Goal: Task Accomplishment & Management: Use online tool/utility

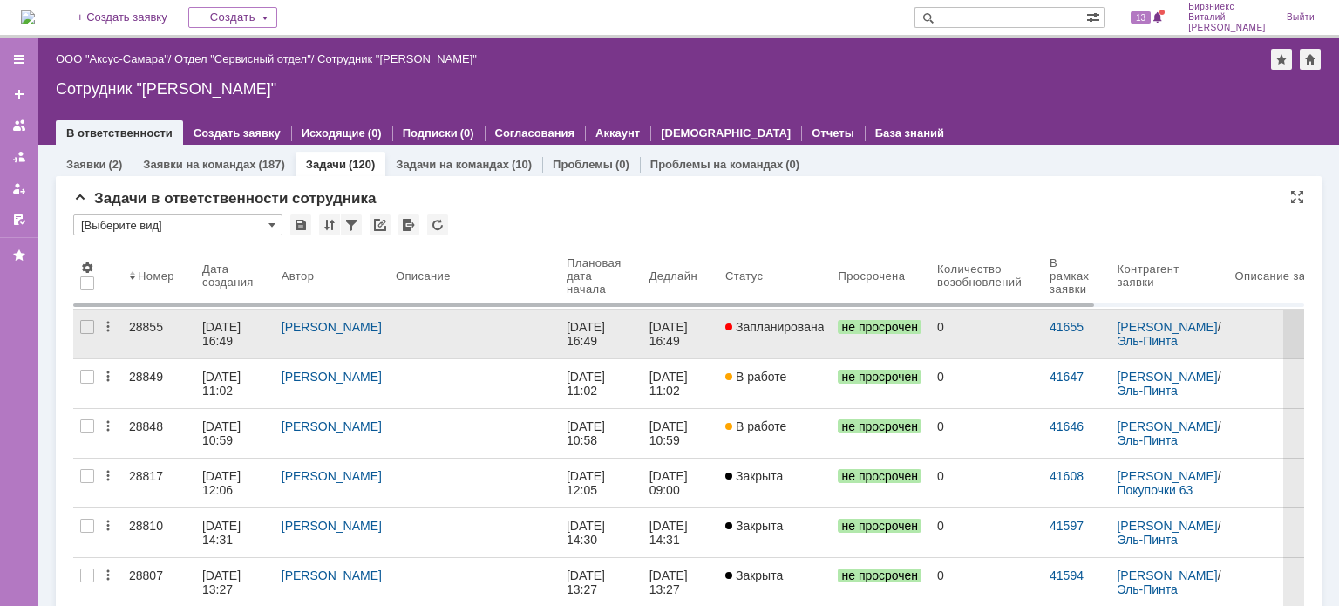
click at [763, 338] on link "Запланирована" at bounding box center [774, 333] width 113 height 49
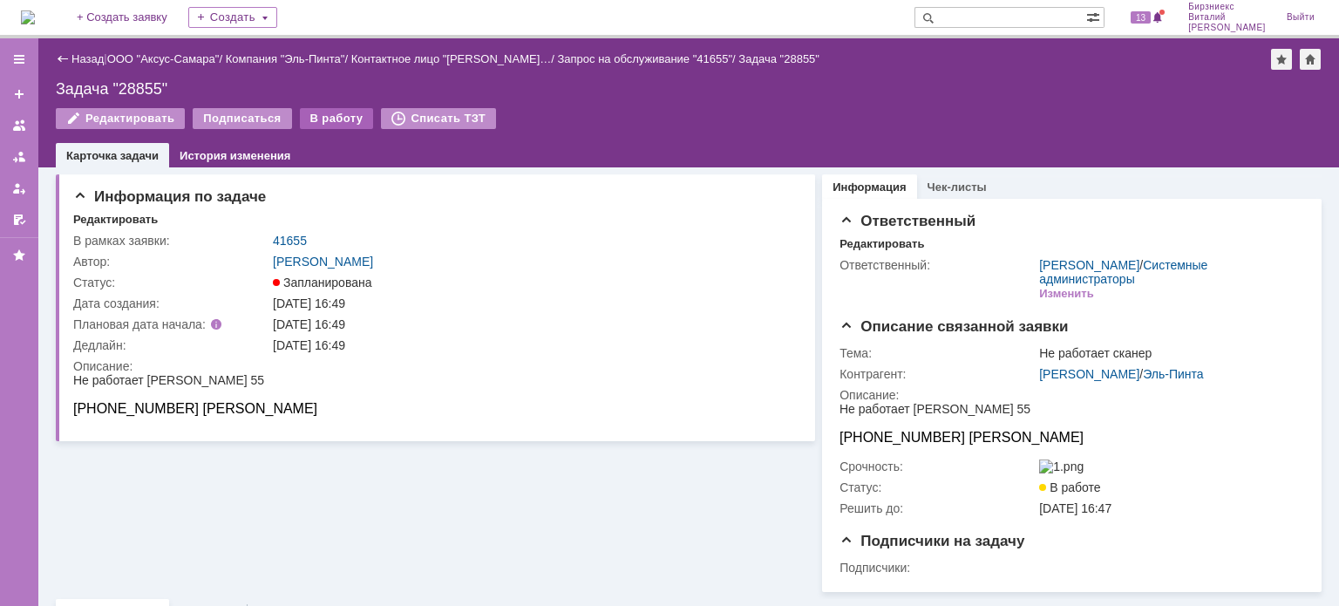
click at [329, 121] on div "В работу" at bounding box center [337, 118] width 74 height 21
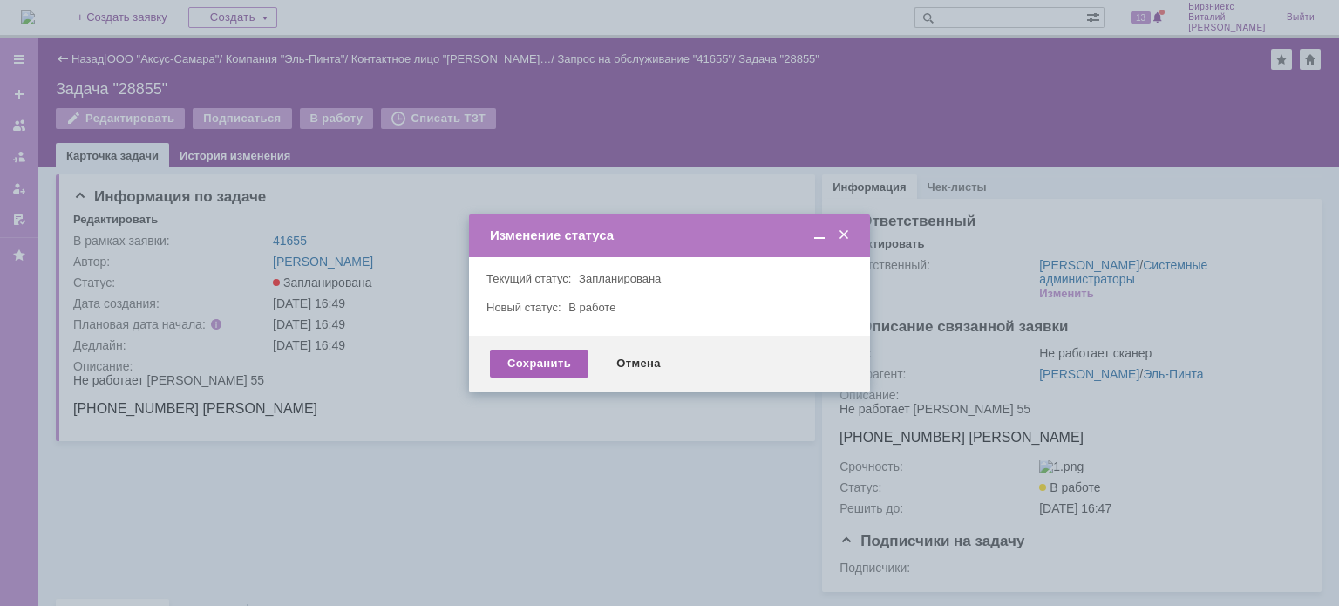
click at [553, 358] on div "Сохранить" at bounding box center [539, 364] width 98 height 28
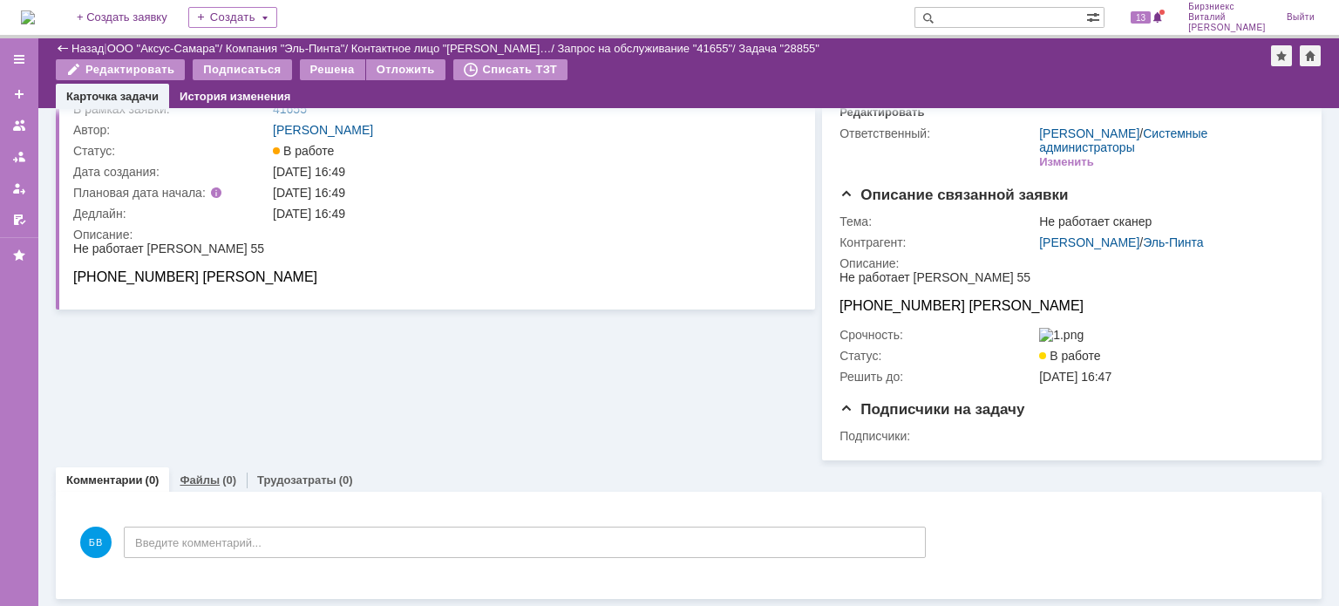
click at [214, 484] on link "Файлы" at bounding box center [200, 479] width 40 height 13
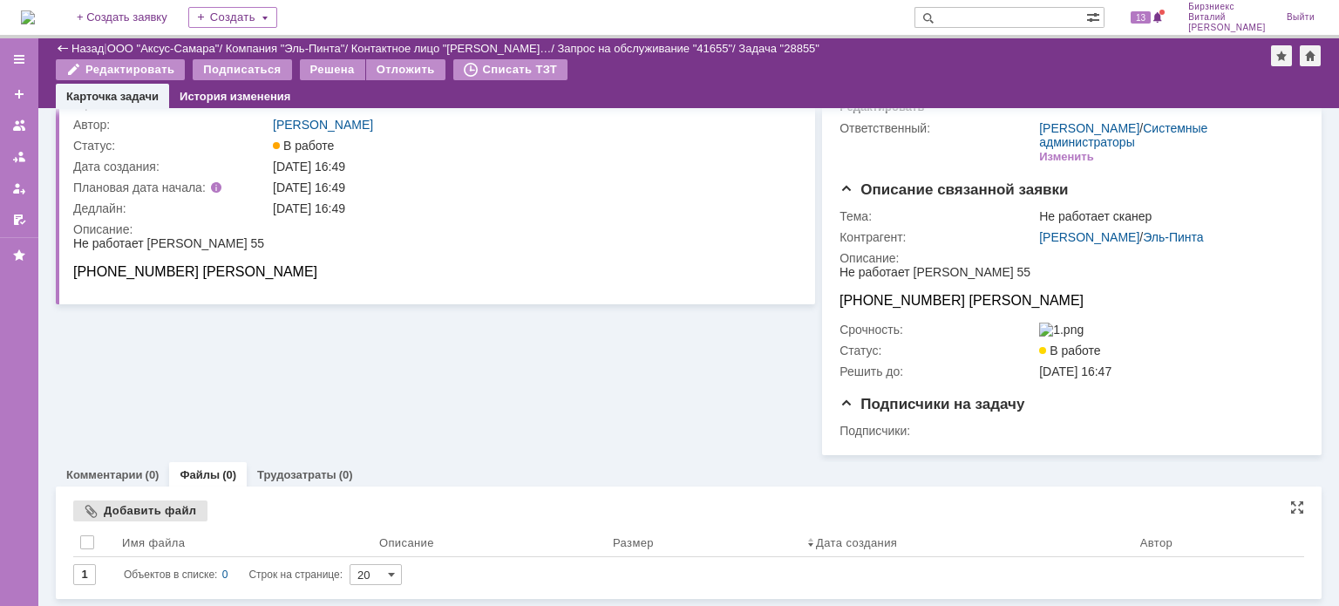
click at [160, 506] on div "Добавить файл" at bounding box center [140, 510] width 134 height 21
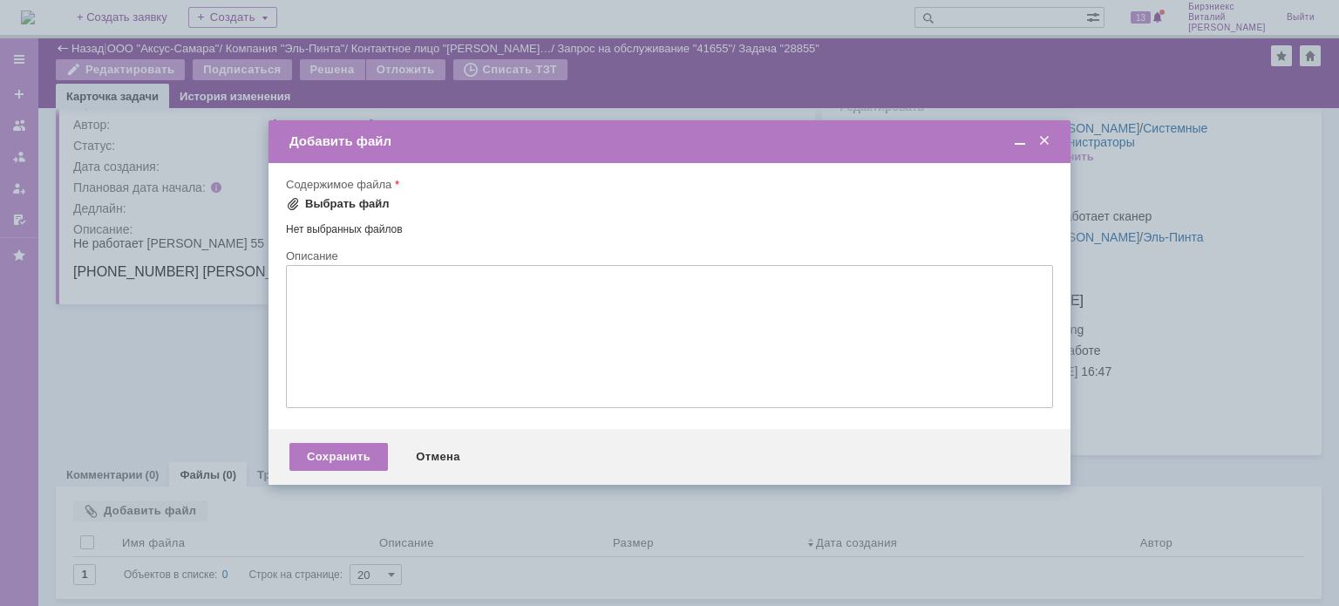
click at [344, 209] on div "Выбрать файл" at bounding box center [347, 204] width 85 height 14
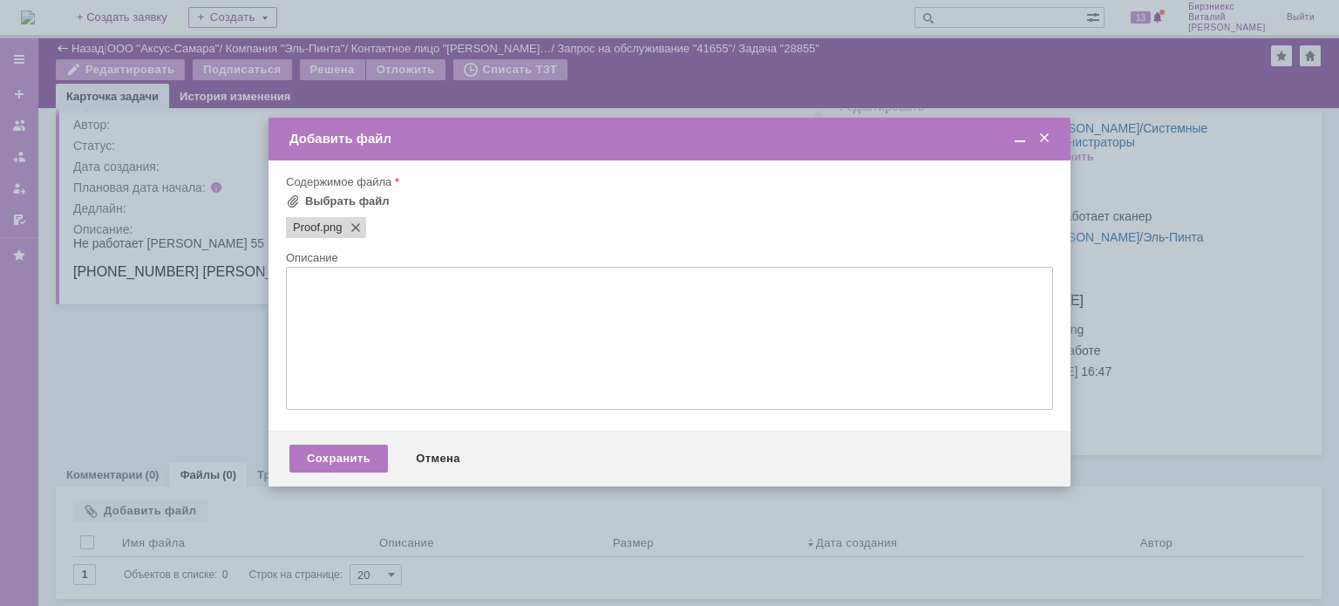
click at [335, 317] on textarea at bounding box center [669, 338] width 767 height 143
type textarea "H"
type textarea "Решено"
click at [357, 451] on div "Сохранить" at bounding box center [338, 459] width 98 height 28
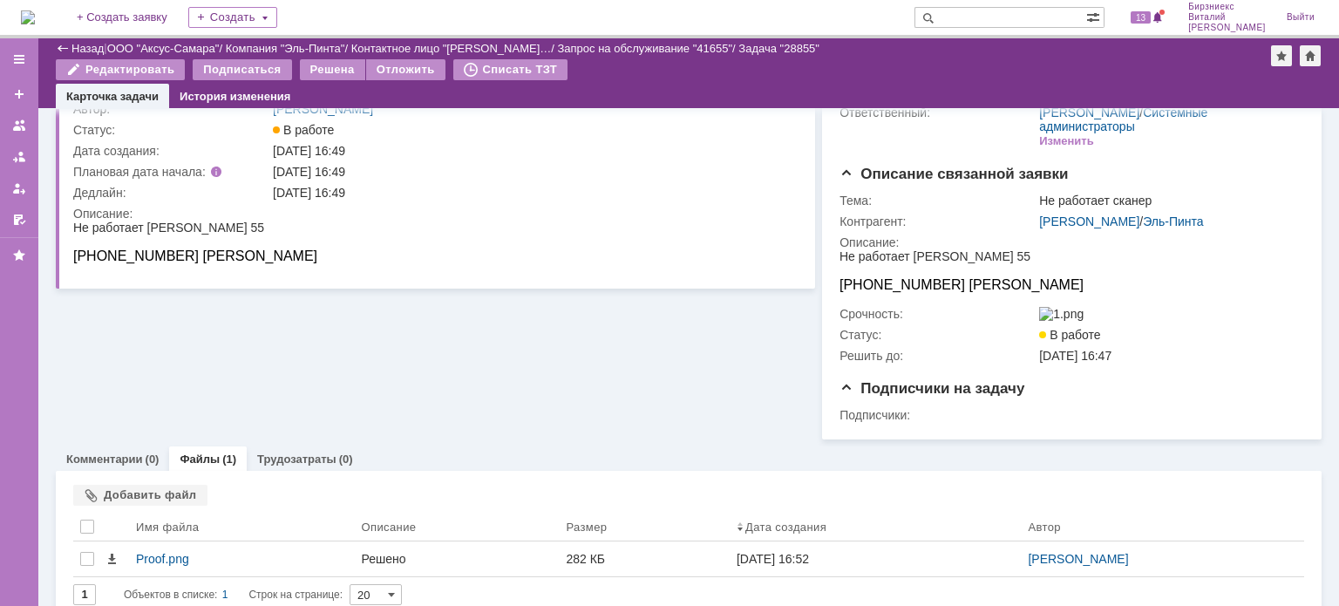
scroll to position [119, 0]
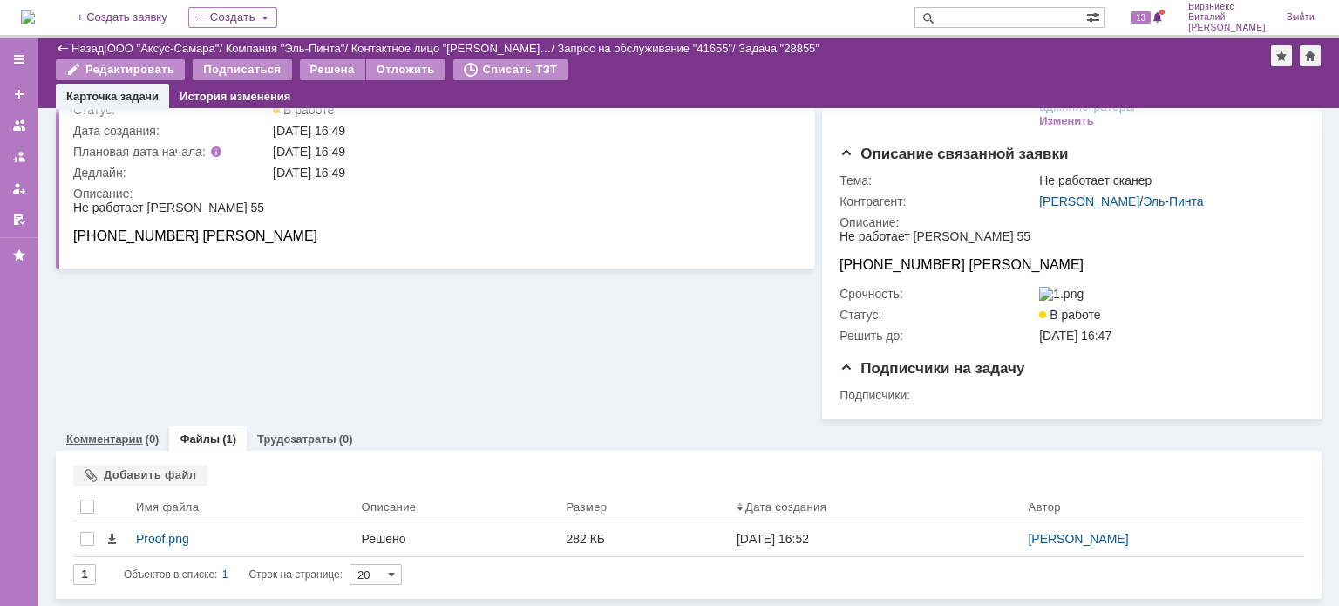
click at [102, 445] on div "Комментарии (0)" at bounding box center [112, 438] width 113 height 25
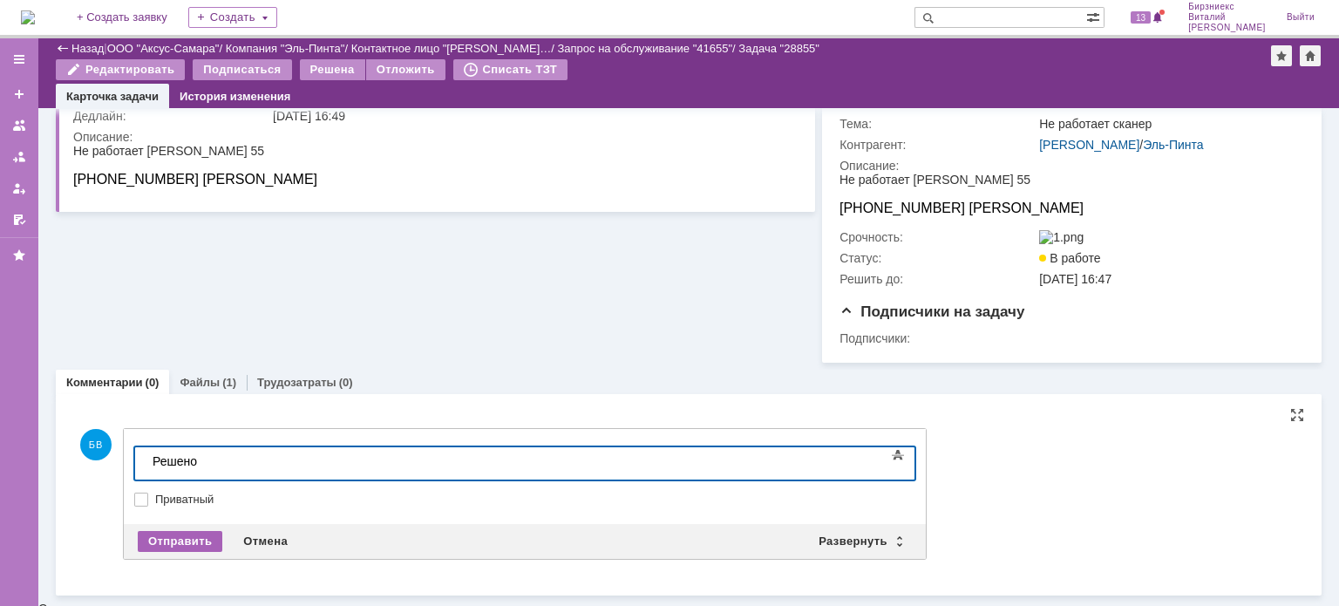
click at [182, 543] on div "Отправить" at bounding box center [180, 541] width 85 height 21
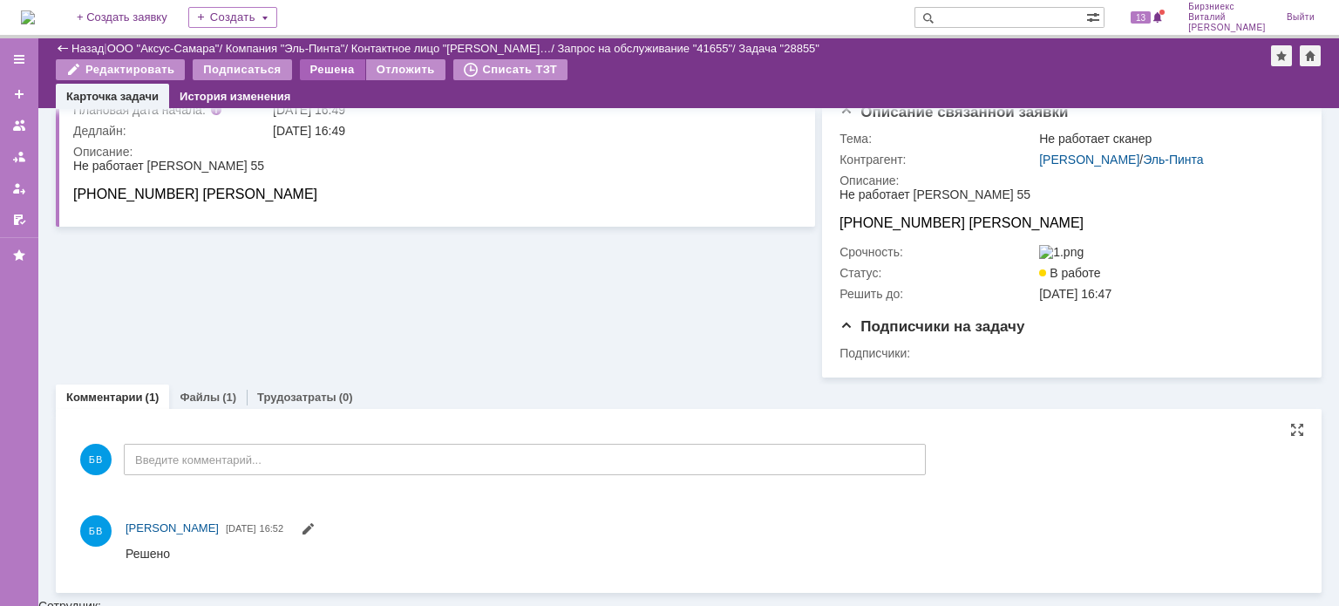
click at [328, 69] on div "Решена" at bounding box center [332, 69] width 65 height 21
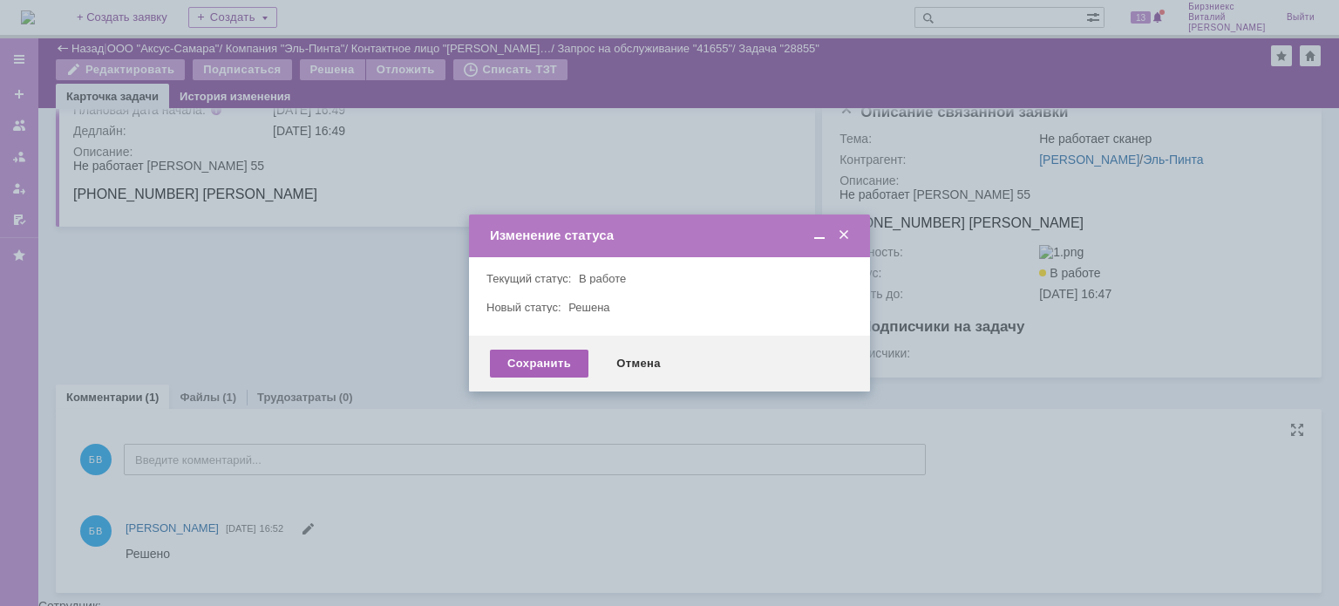
click at [519, 355] on div "Сохранить" at bounding box center [539, 364] width 98 height 28
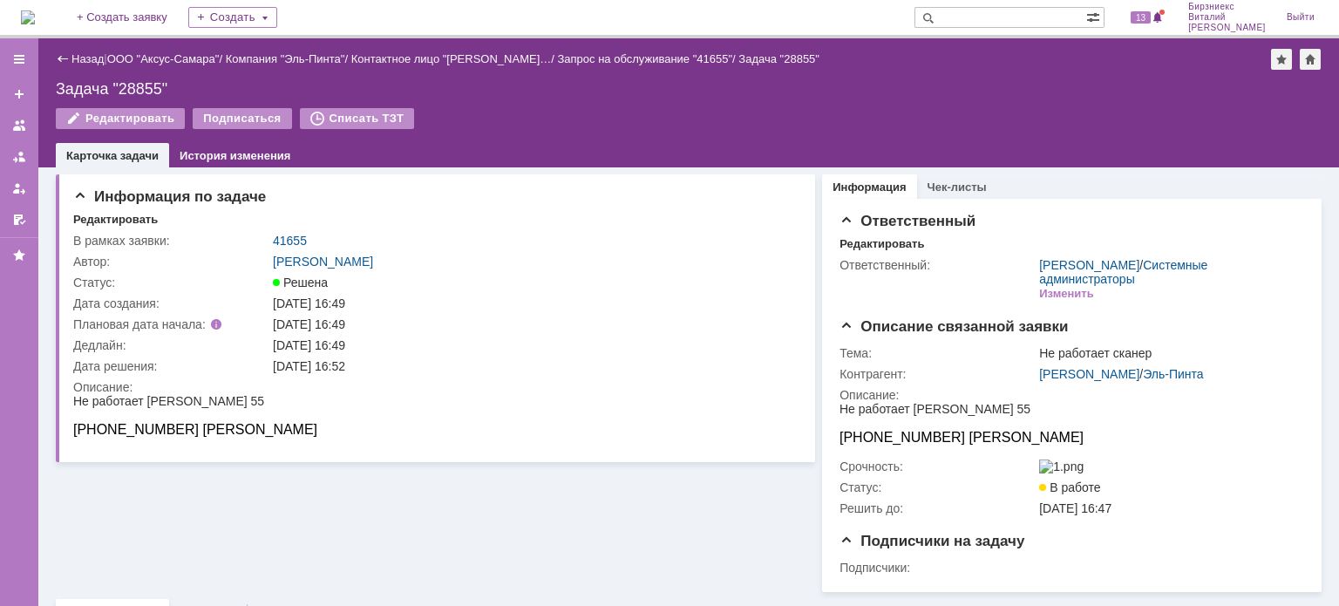
click at [70, 58] on div "Назад" at bounding box center [80, 58] width 48 height 13
